Goal: Task Accomplishment & Management: Manage account settings

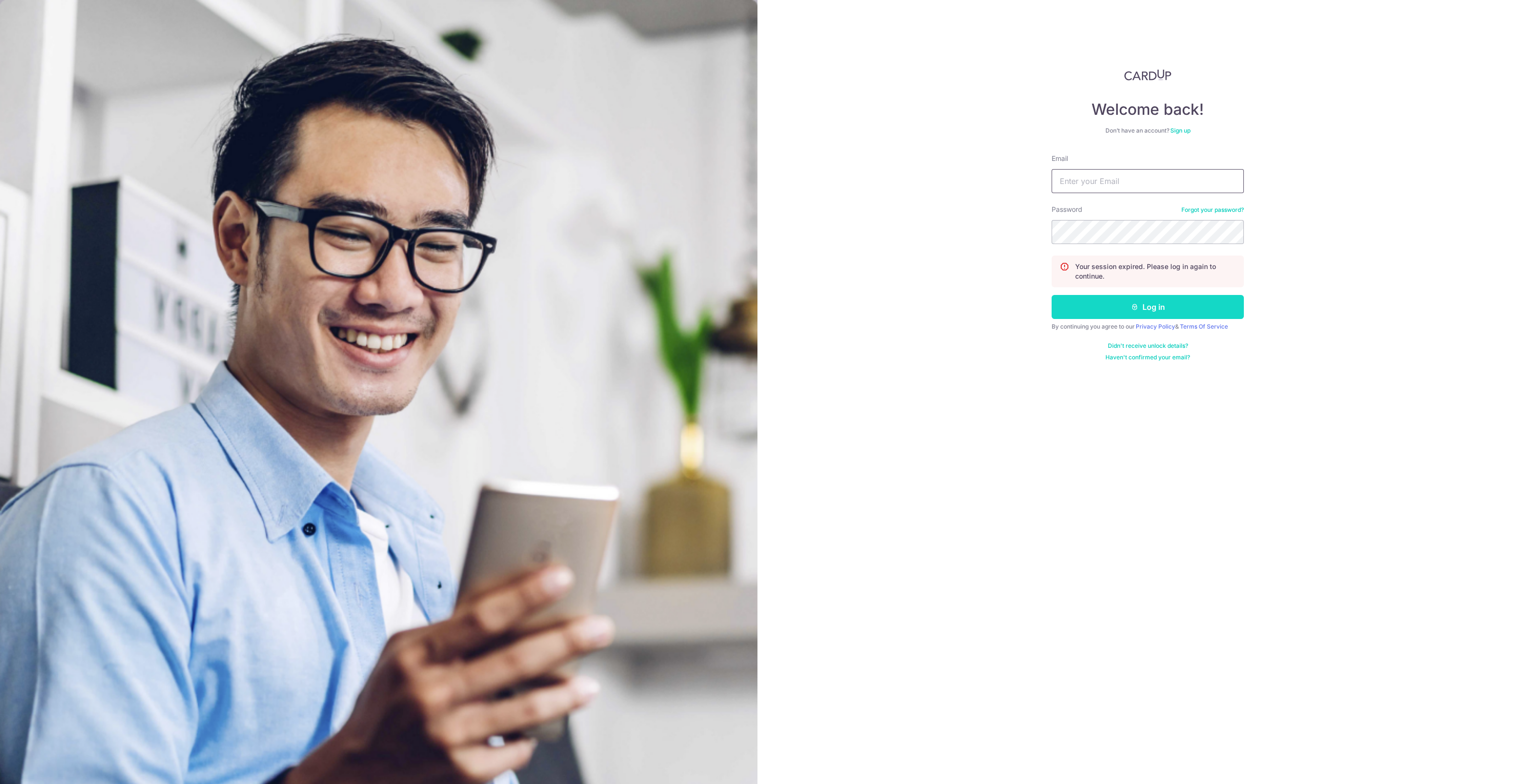
type input "[EMAIL_ADDRESS][DOMAIN_NAME]"
click at [1148, 305] on button "Log in" at bounding box center [1148, 307] width 193 height 24
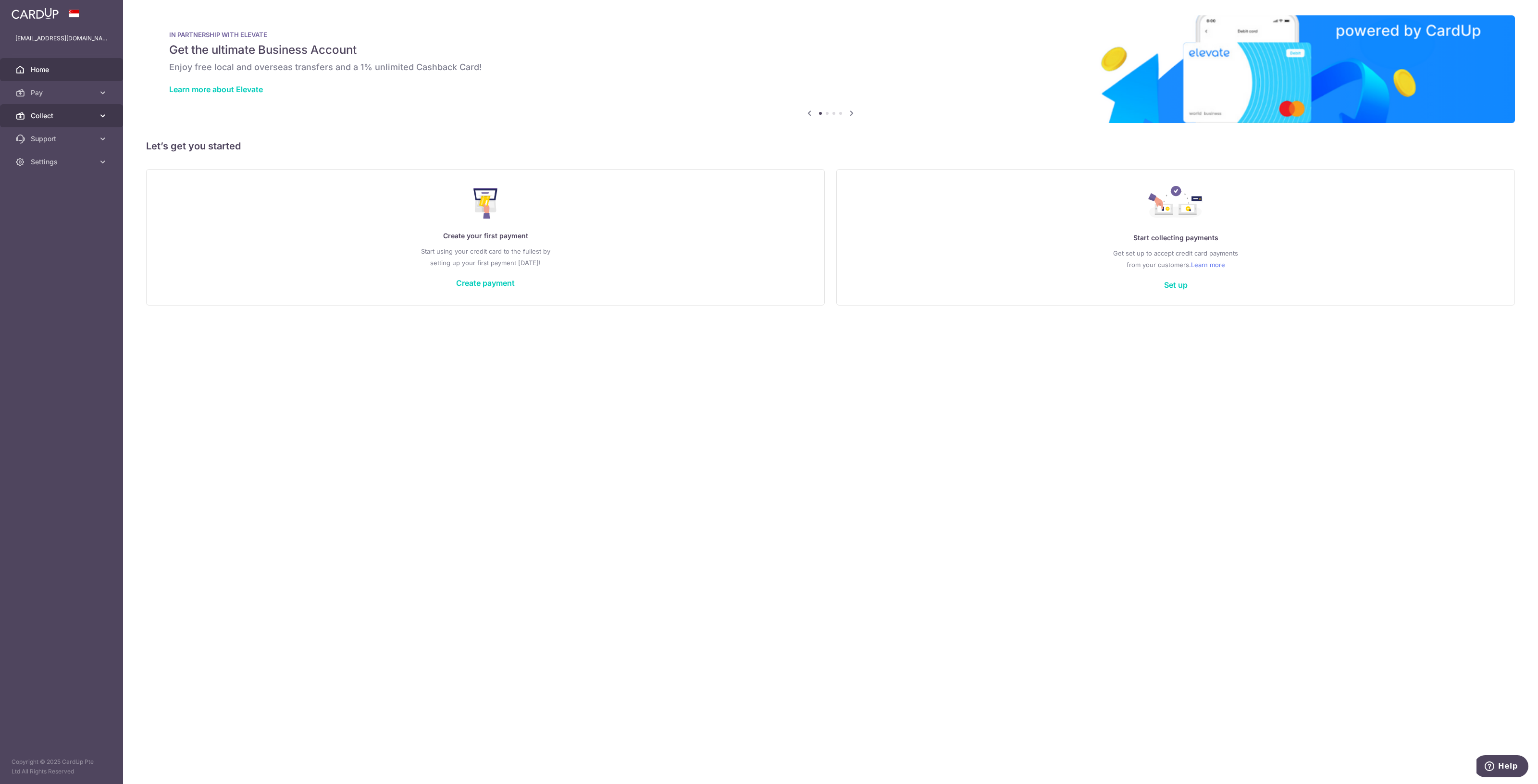
click at [54, 117] on span "Collect" at bounding box center [63, 116] width 63 height 10
click at [50, 145] on link "Dashboard" at bounding box center [61, 139] width 123 height 23
